Goal: Task Accomplishment & Management: Complete application form

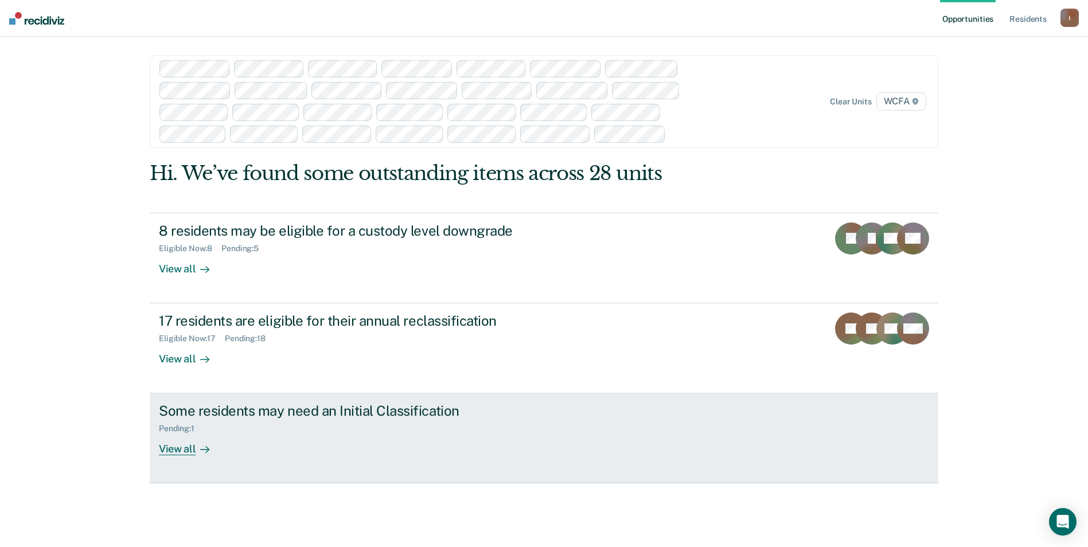
click at [179, 450] on div "View all" at bounding box center [191, 445] width 64 height 22
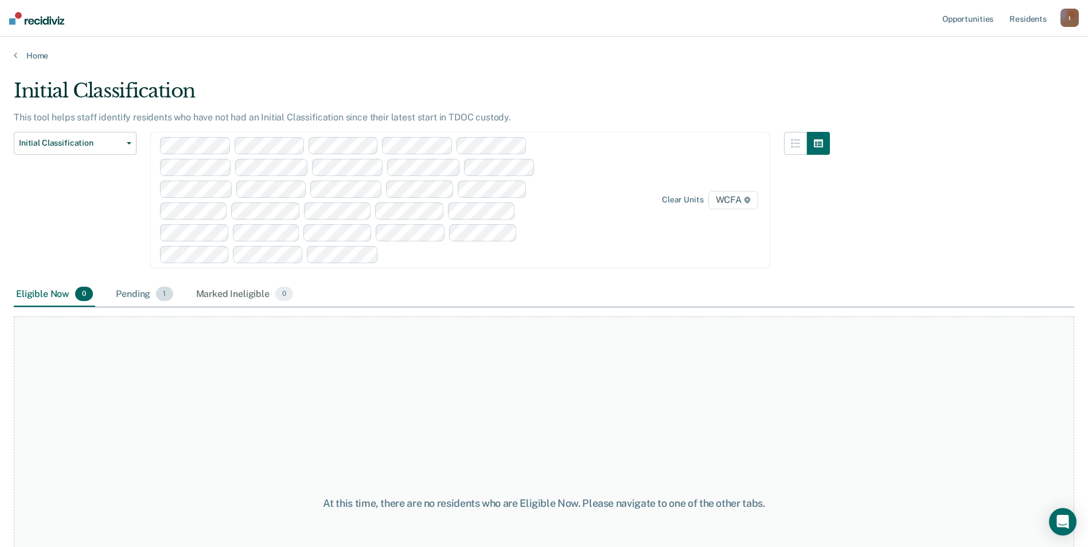
click at [143, 297] on div "Pending 1" at bounding box center [144, 294] width 61 height 25
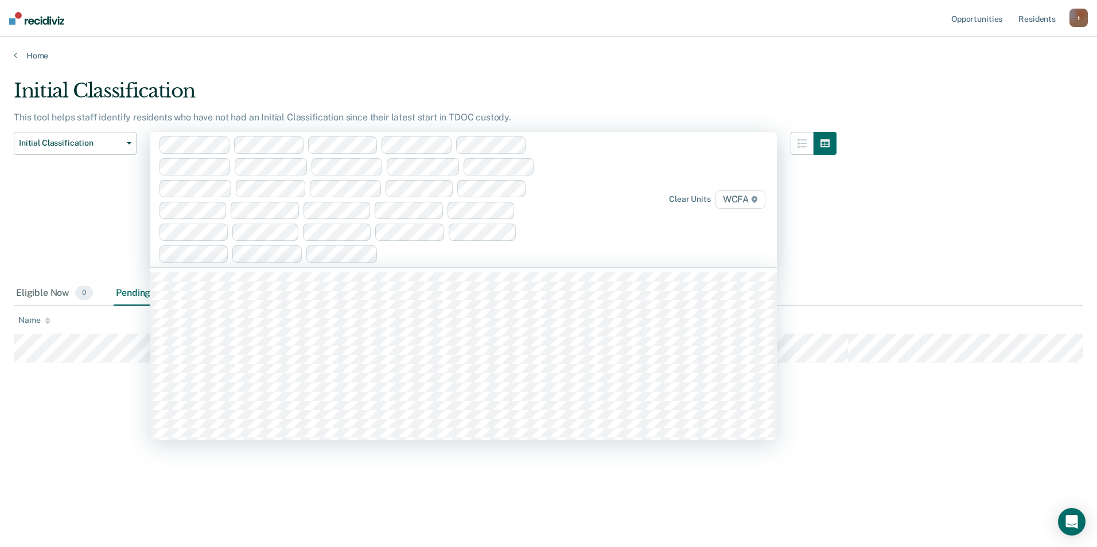
click at [755, 200] on icon at bounding box center [755, 199] width 6 height 7
click at [792, 231] on div at bounding box center [814, 206] width 46 height 149
click at [408, 258] on div at bounding box center [483, 253] width 201 height 13
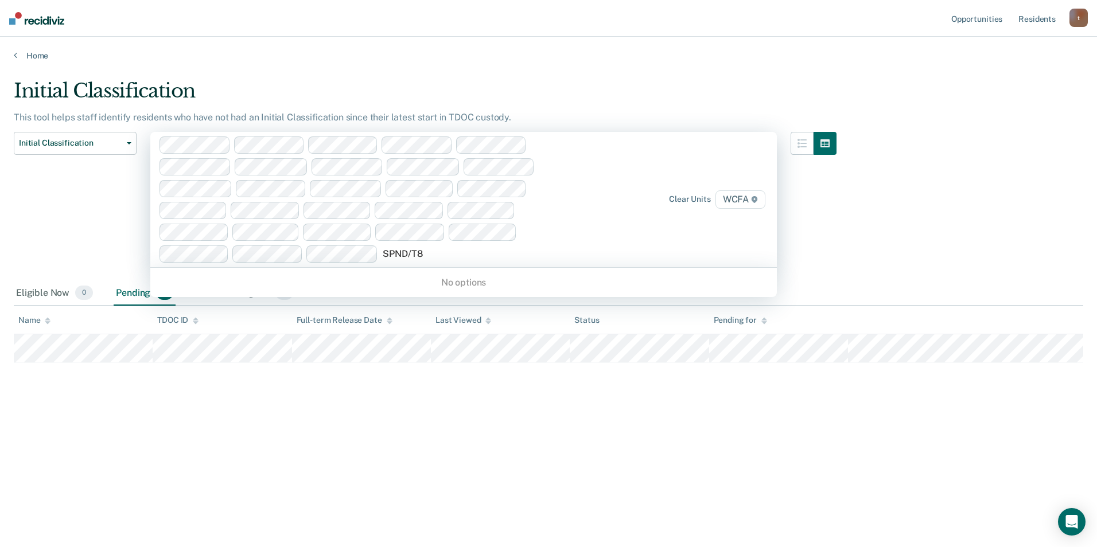
type input "SPND/T82"
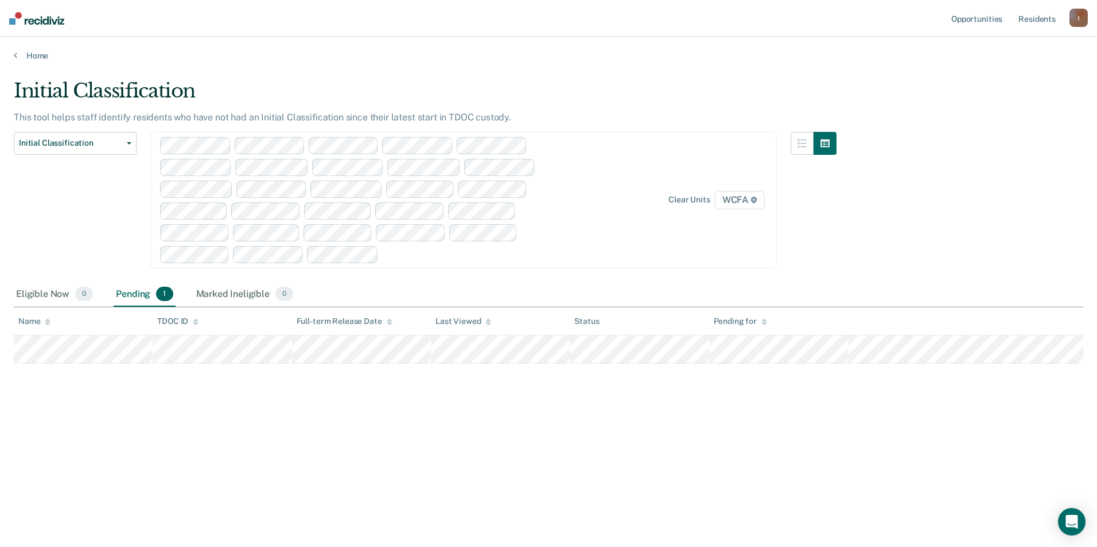
click at [457, 262] on div at bounding box center [372, 200] width 425 height 126
click at [445, 259] on div at bounding box center [483, 254] width 200 height 13
click at [46, 294] on div "Eligible Now 0" at bounding box center [54, 294] width 81 height 25
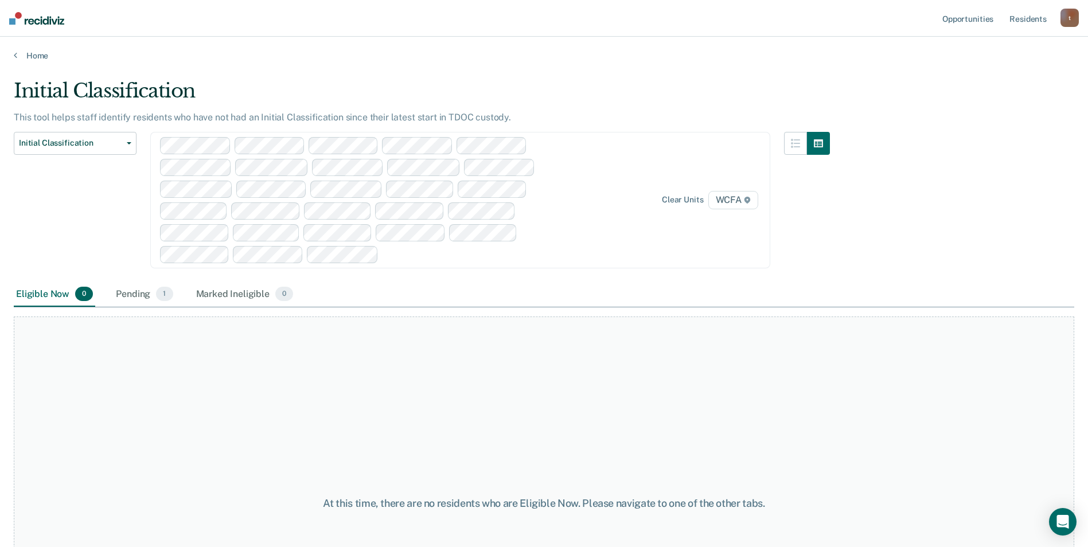
click at [46, 294] on div "Eligible Now 0" at bounding box center [54, 294] width 81 height 25
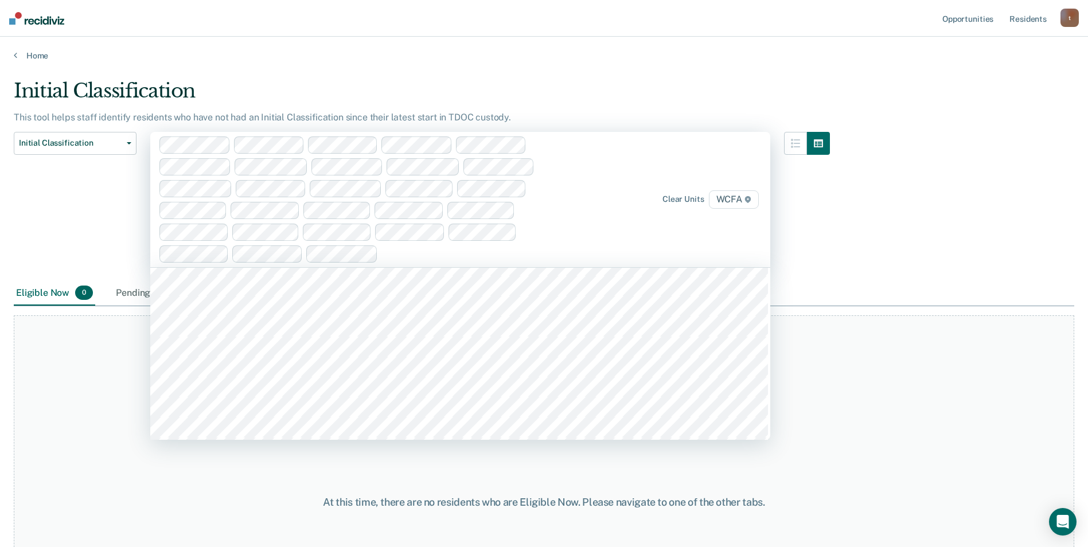
scroll to position [6483, 0]
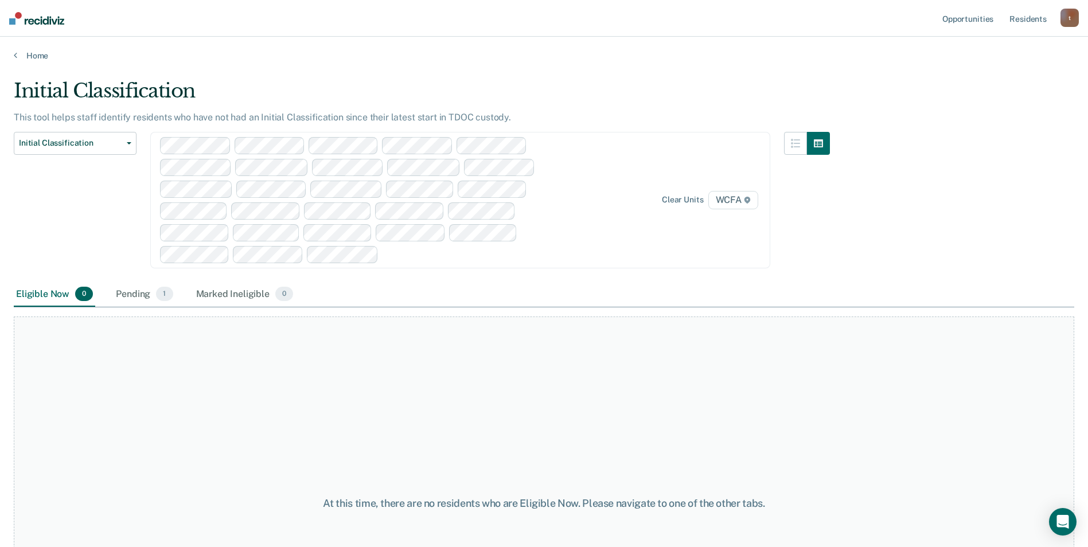
click at [852, 258] on div "Initial Classification This tool helps staff identify residents who have not ha…" at bounding box center [544, 270] width 1061 height 382
click at [797, 150] on button "button" at bounding box center [795, 143] width 23 height 23
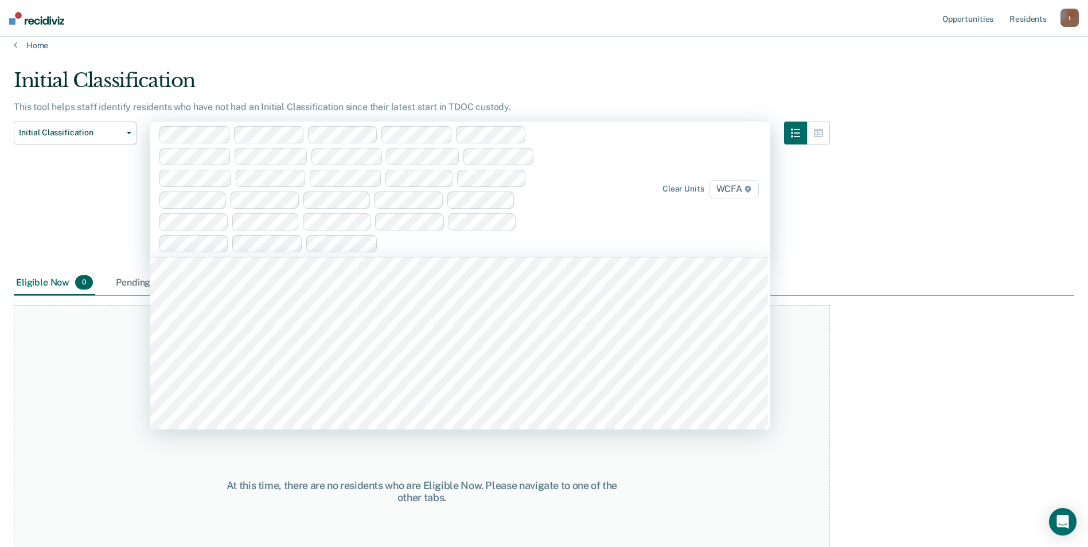
scroll to position [0, 0]
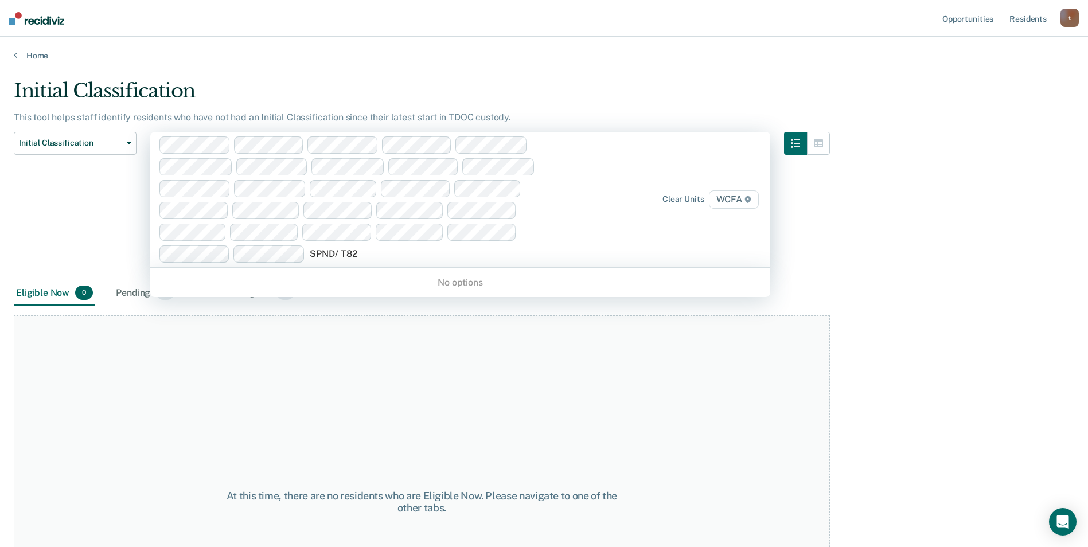
click at [339, 255] on input "SPND/ T82" at bounding box center [335, 253] width 50 height 11
click at [337, 254] on input "SPND T82" at bounding box center [333, 253] width 46 height 11
type input "SPND /T82"
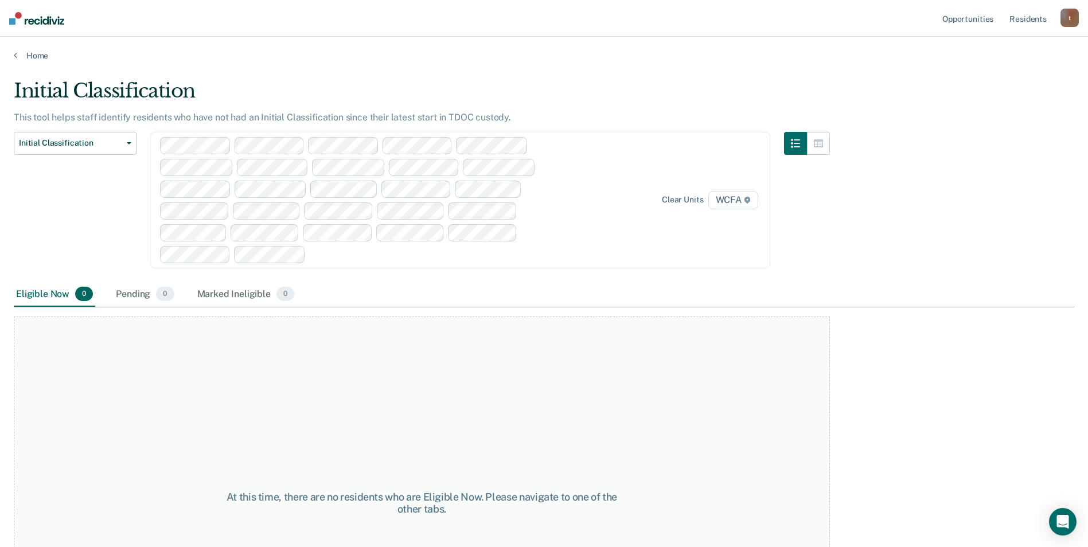
click at [391, 254] on div at bounding box center [444, 254] width 269 height 13
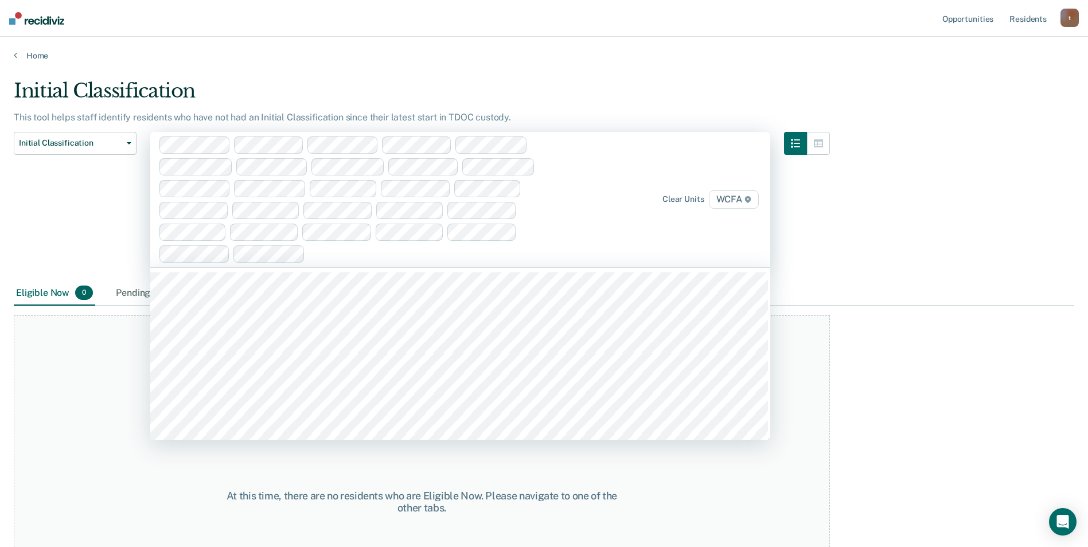
click at [370, 251] on div at bounding box center [445, 253] width 270 height 13
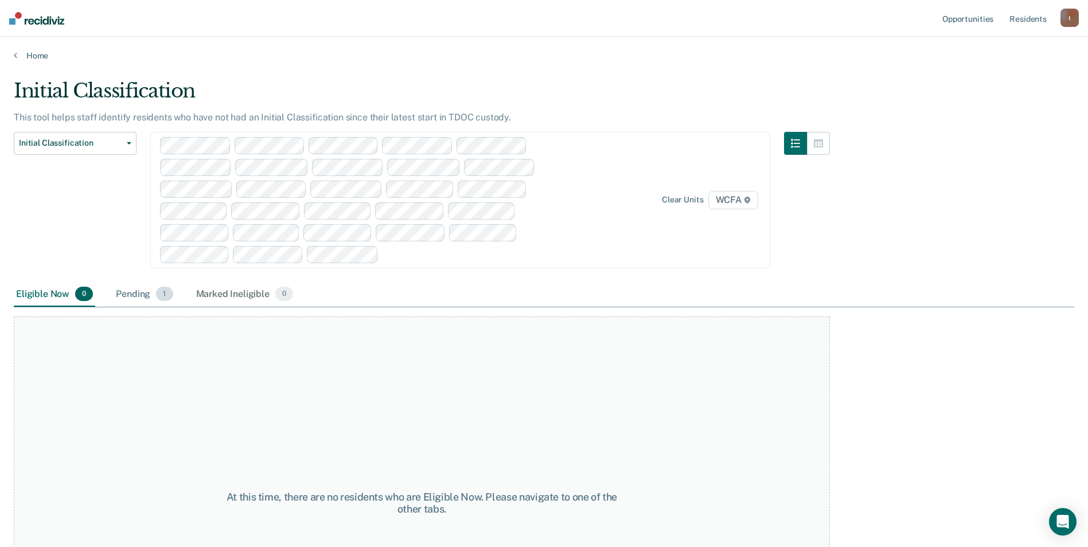
click at [157, 296] on span "1" at bounding box center [164, 294] width 17 height 15
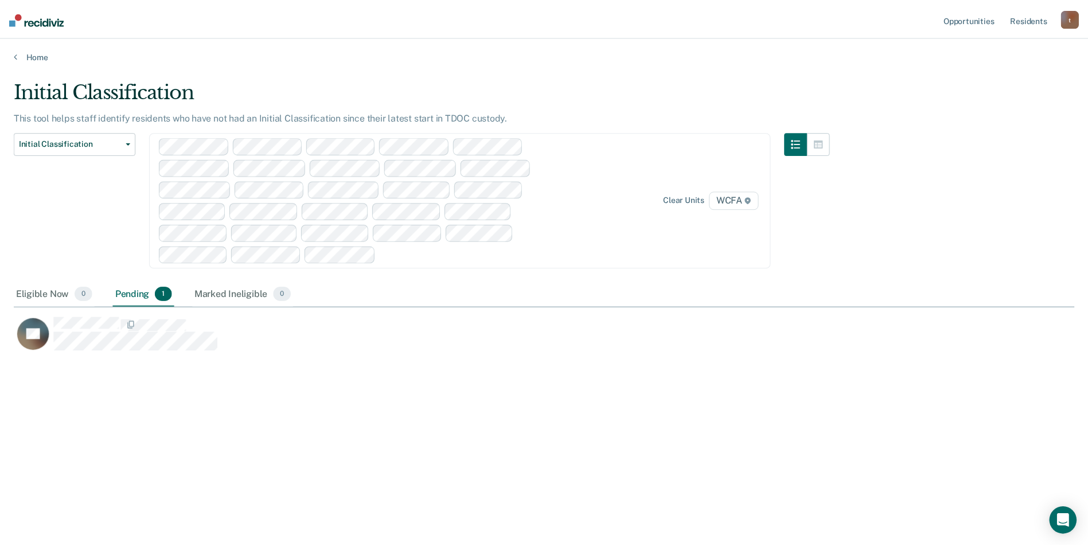
scroll to position [373, 1061]
click at [87, 293] on span "0" at bounding box center [84, 294] width 18 height 15
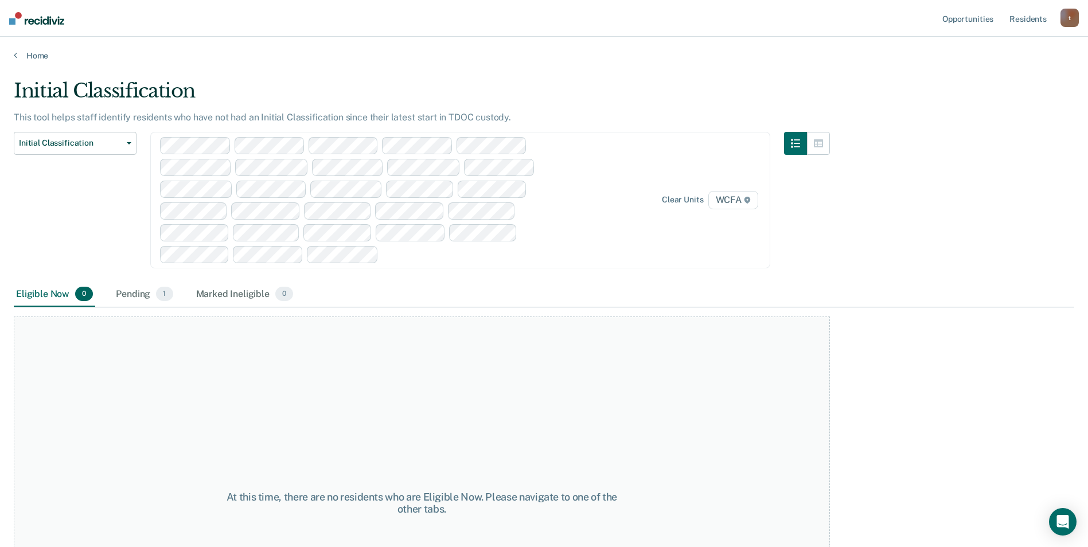
click at [87, 293] on span "0" at bounding box center [84, 294] width 18 height 15
click at [89, 297] on span "0" at bounding box center [84, 294] width 18 height 15
click at [283, 295] on span "0" at bounding box center [284, 294] width 18 height 15
click at [87, 297] on span "0" at bounding box center [84, 294] width 18 height 15
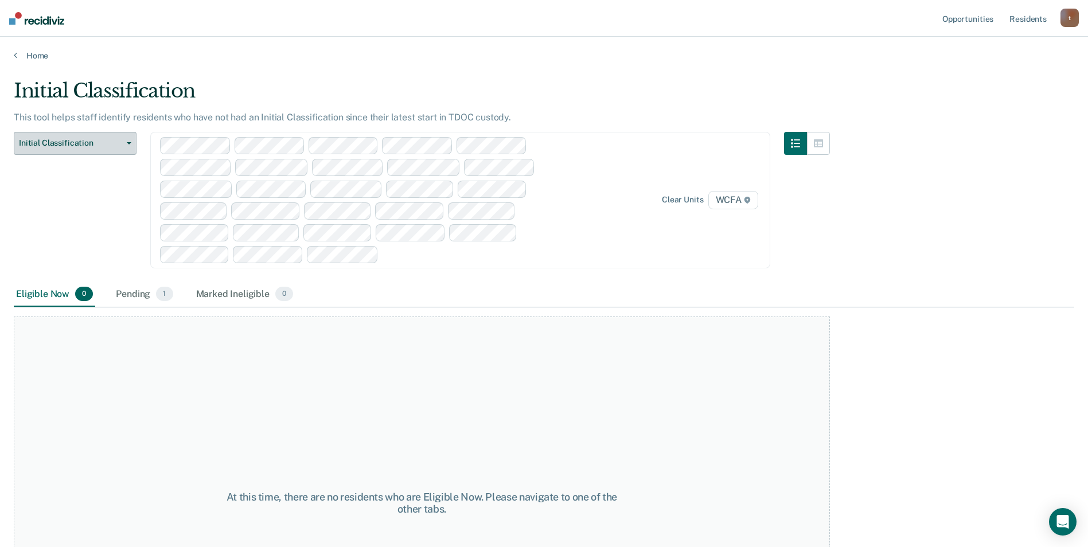
click at [96, 142] on span "Initial Classification" at bounding box center [70, 143] width 103 height 10
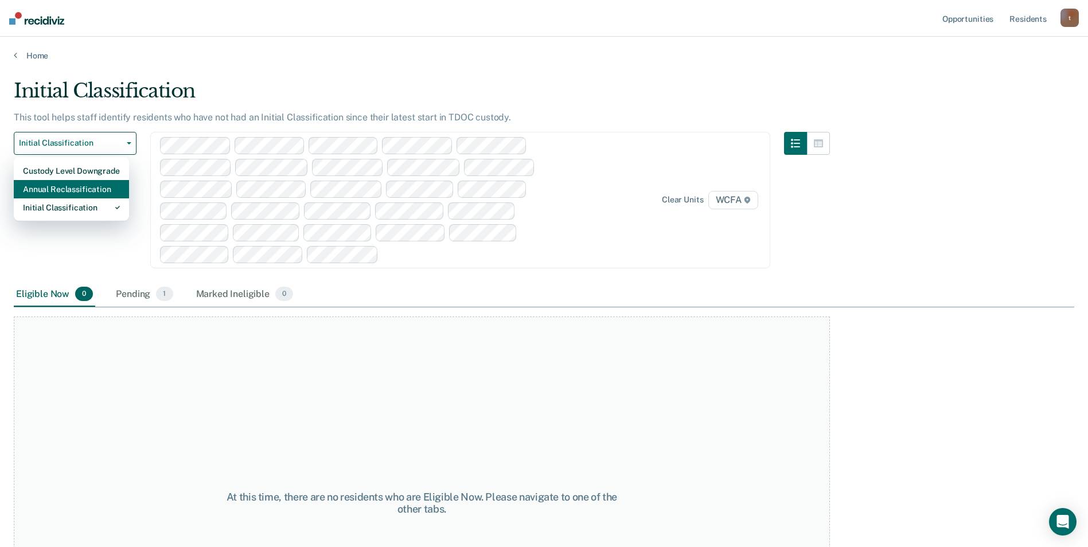
click at [104, 187] on div "Annual Reclassification" at bounding box center [71, 189] width 97 height 18
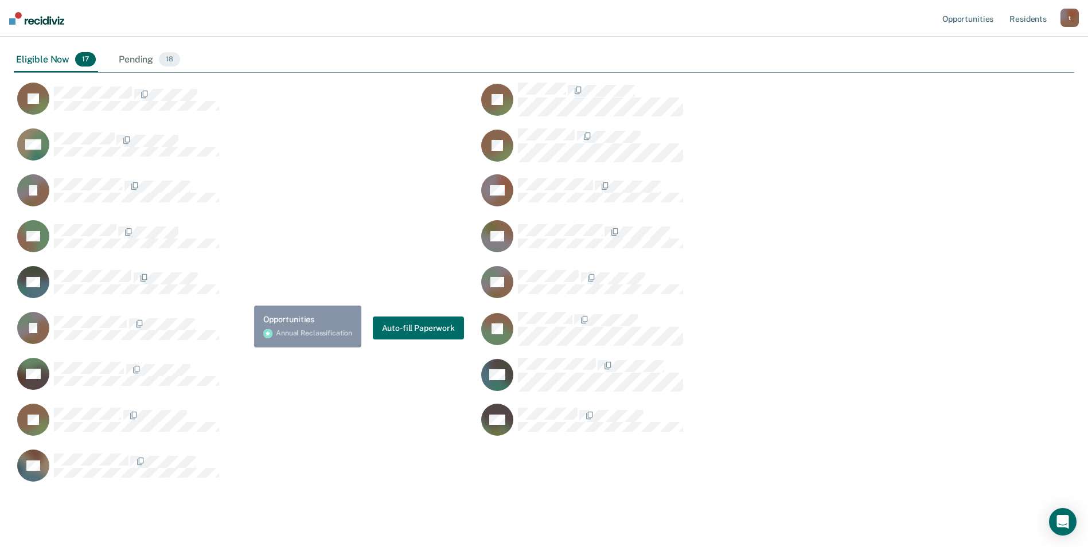
scroll to position [265, 0]
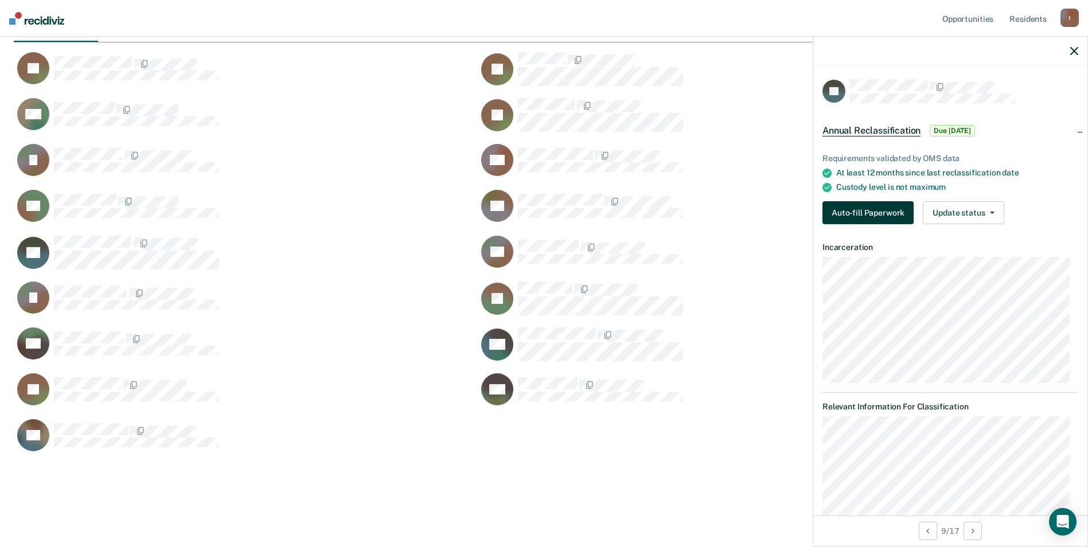
click at [856, 207] on button "Auto-fill Paperwork" at bounding box center [868, 212] width 91 height 23
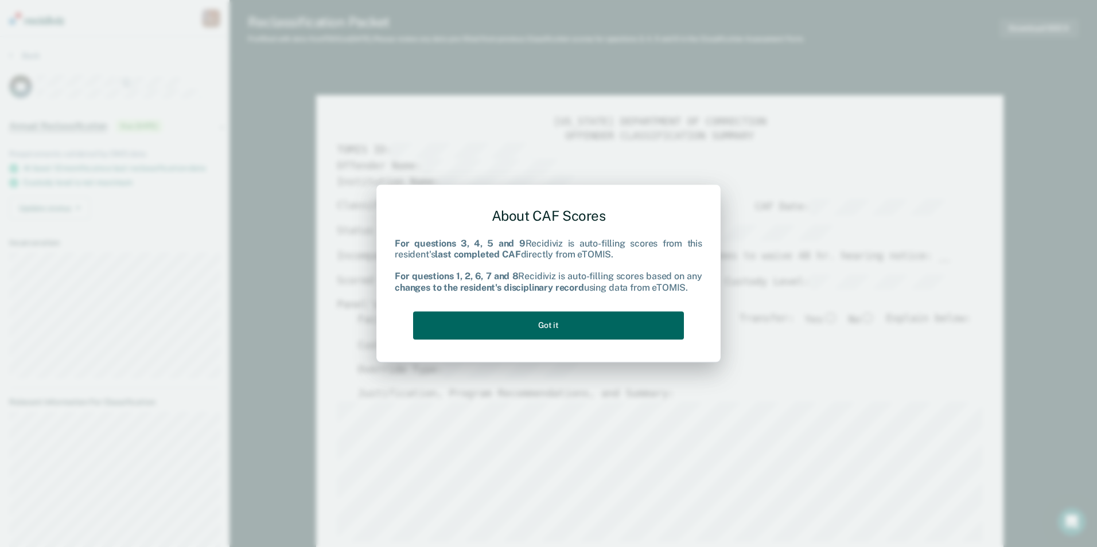
click at [547, 332] on button "Got it" at bounding box center [548, 326] width 271 height 28
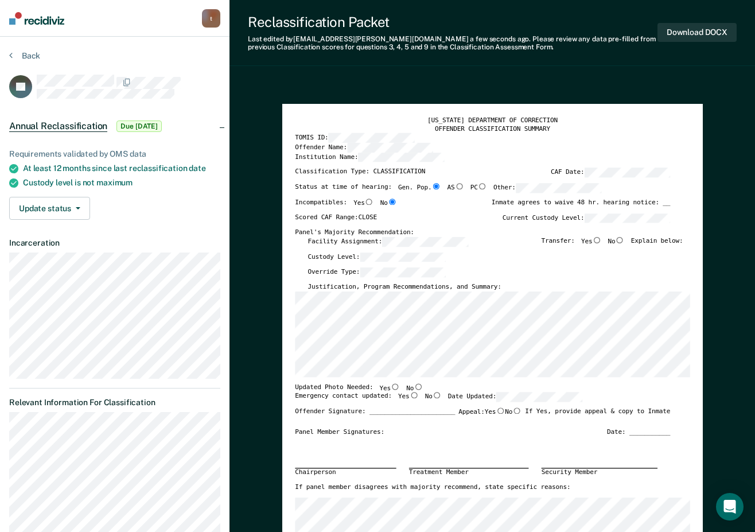
click at [623, 239] on input "No" at bounding box center [619, 239] width 9 height 6
type textarea "x"
radio input "true"
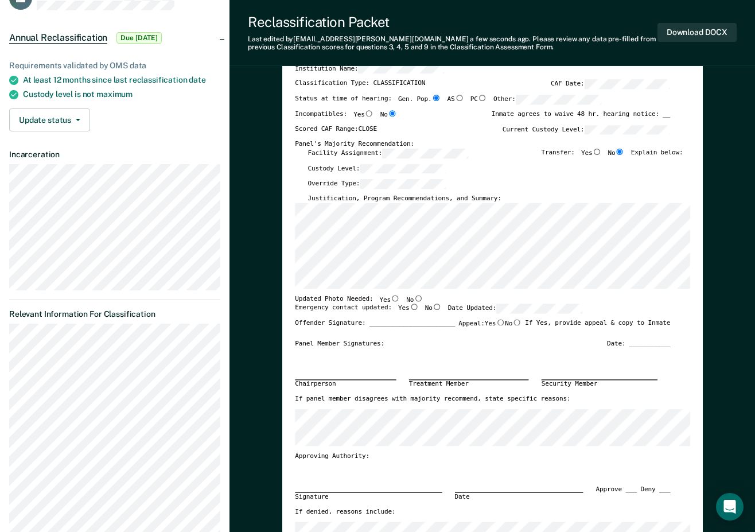
scroll to position [115, 0]
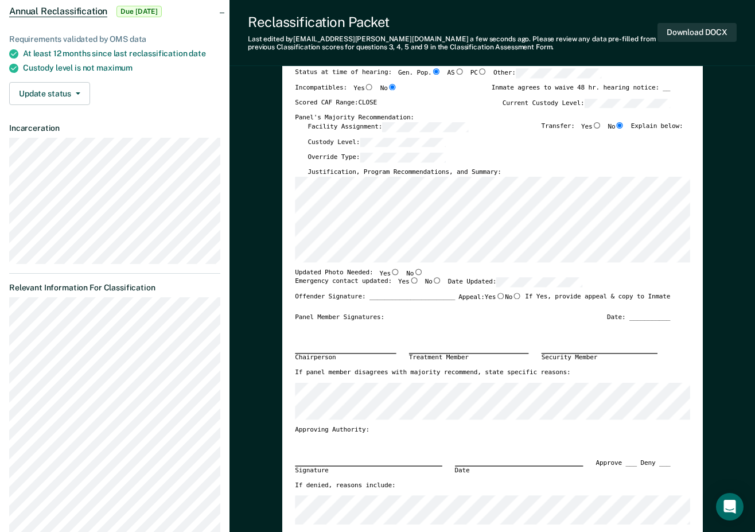
click at [414, 272] on input "No" at bounding box center [418, 271] width 9 height 6
type textarea "x"
radio input "true"
click at [409, 283] on input "Yes" at bounding box center [413, 280] width 9 height 6
type textarea "x"
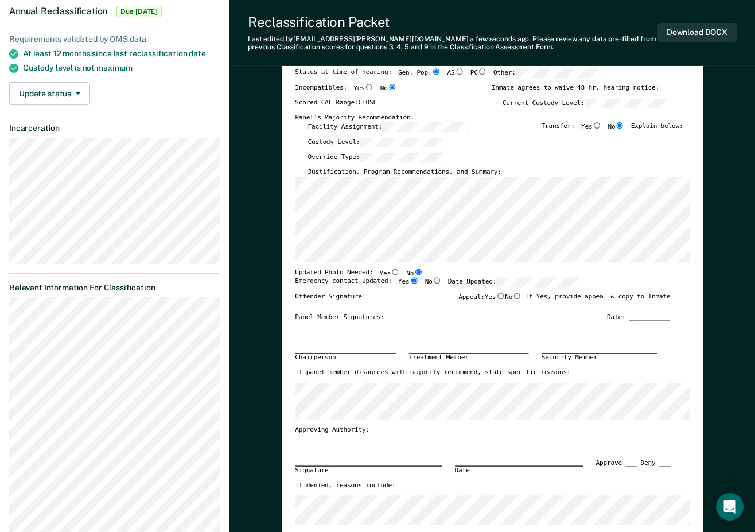
radio input "true"
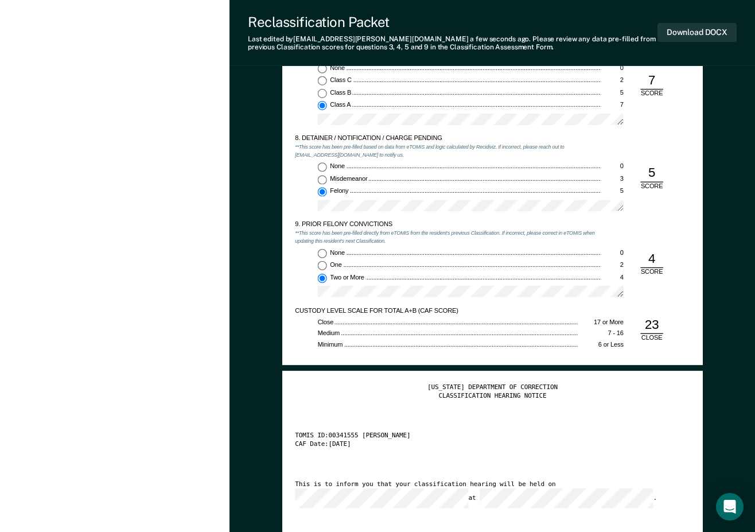
scroll to position [1549, 0]
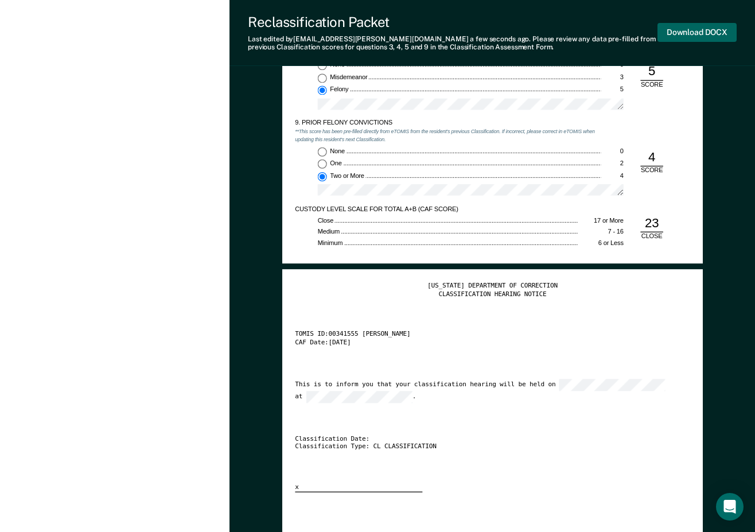
click at [690, 32] on button "Download DOCX" at bounding box center [696, 32] width 79 height 19
type textarea "x"
